Goal: Leave review/rating: Leave review/rating

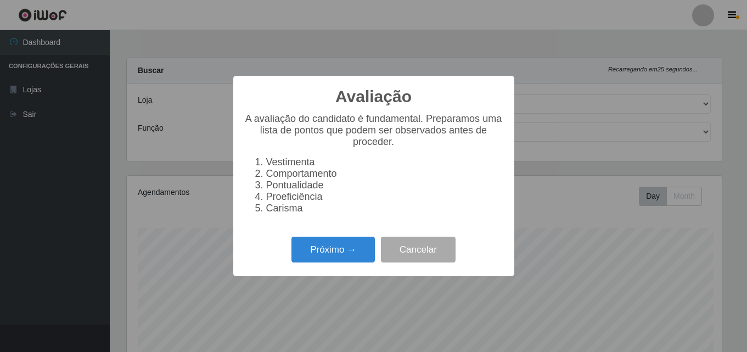
select select "423"
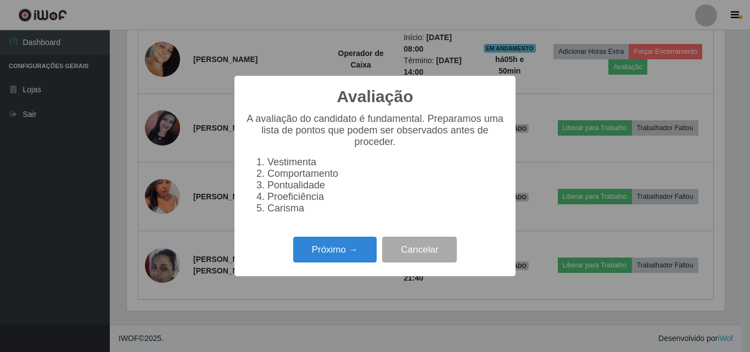
scroll to position [228, 598]
click at [322, 258] on button "Próximo →" at bounding box center [334, 250] width 83 height 26
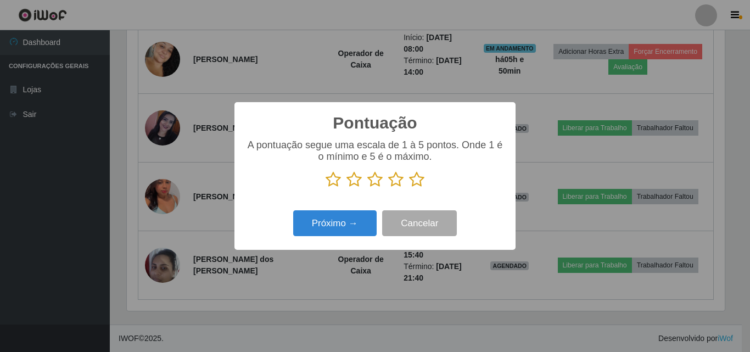
click at [418, 180] on icon at bounding box center [416, 179] width 15 height 16
click at [409, 188] on input "radio" at bounding box center [409, 188] width 0 height 0
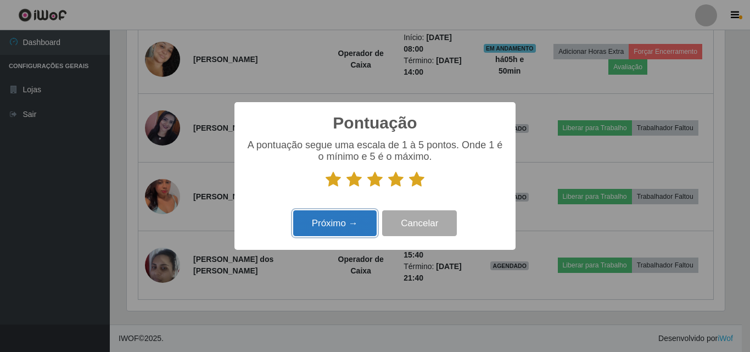
click at [349, 226] on button "Próximo →" at bounding box center [334, 223] width 83 height 26
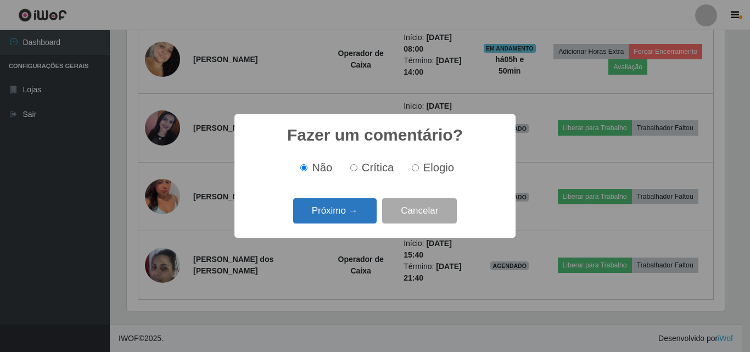
click at [349, 215] on button "Próximo →" at bounding box center [334, 211] width 83 height 26
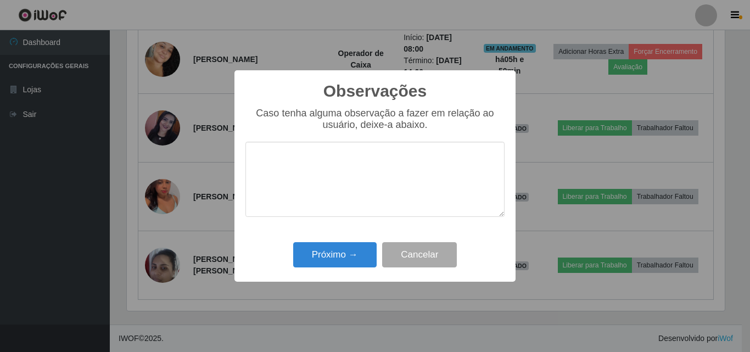
click at [329, 196] on textarea at bounding box center [374, 179] width 259 height 75
type textarea "Otima profissional"
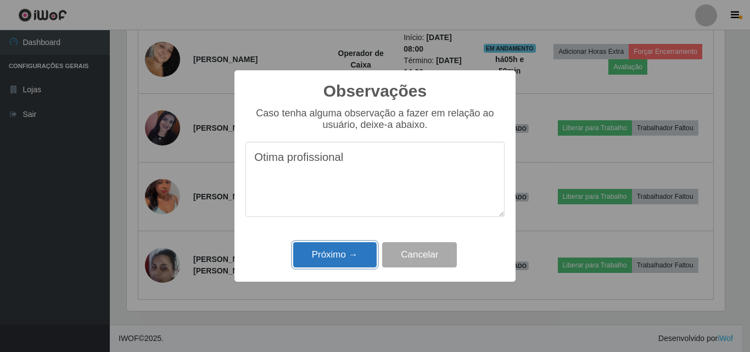
click at [335, 247] on button "Próximo →" at bounding box center [334, 255] width 83 height 26
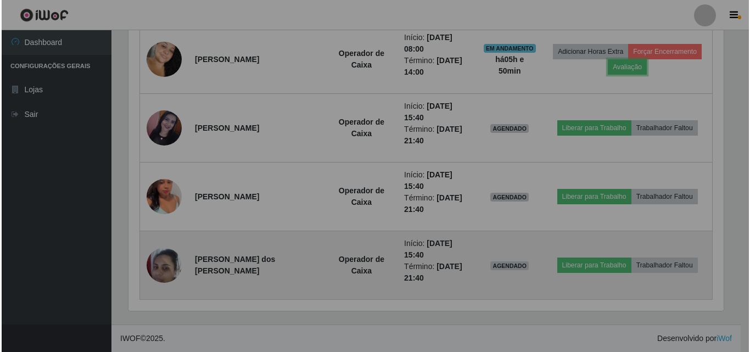
scroll to position [228, 603]
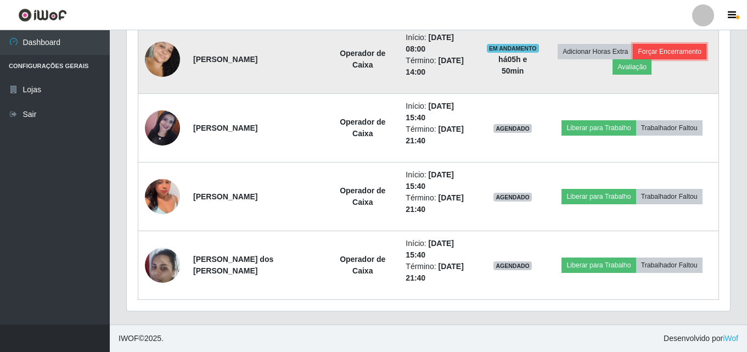
click at [676, 57] on button "Forçar Encerramento" at bounding box center [670, 51] width 74 height 15
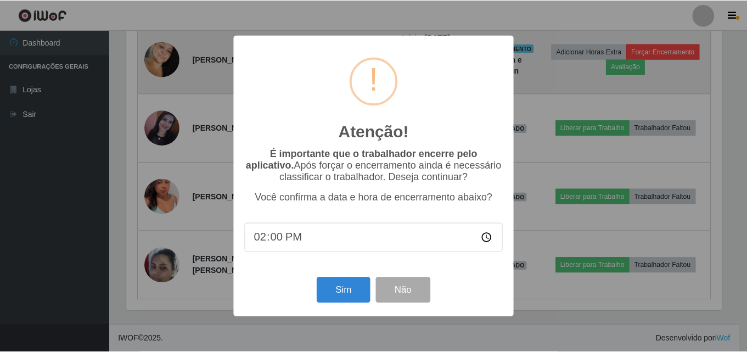
scroll to position [228, 598]
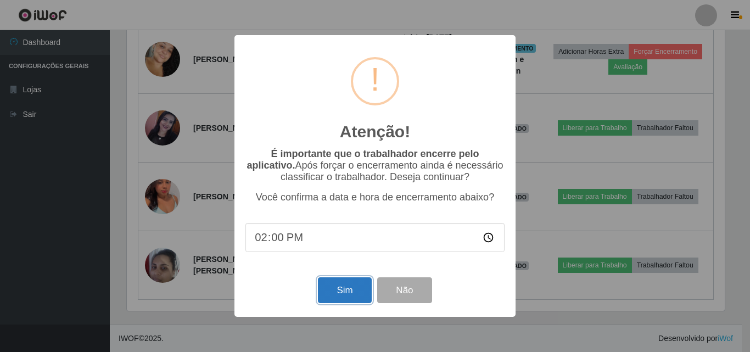
click at [351, 285] on button "Sim" at bounding box center [344, 290] width 53 height 26
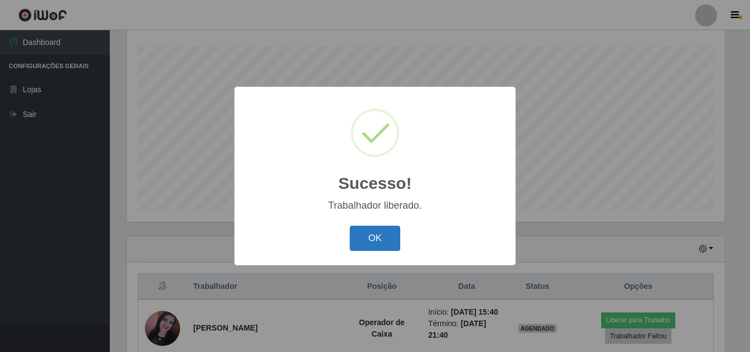
click at [384, 249] on button "OK" at bounding box center [375, 239] width 51 height 26
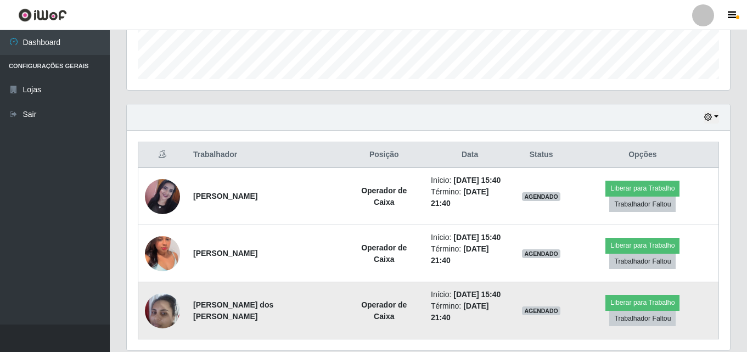
scroll to position [328, 0]
